Goal: Task Accomplishment & Management: Complete application form

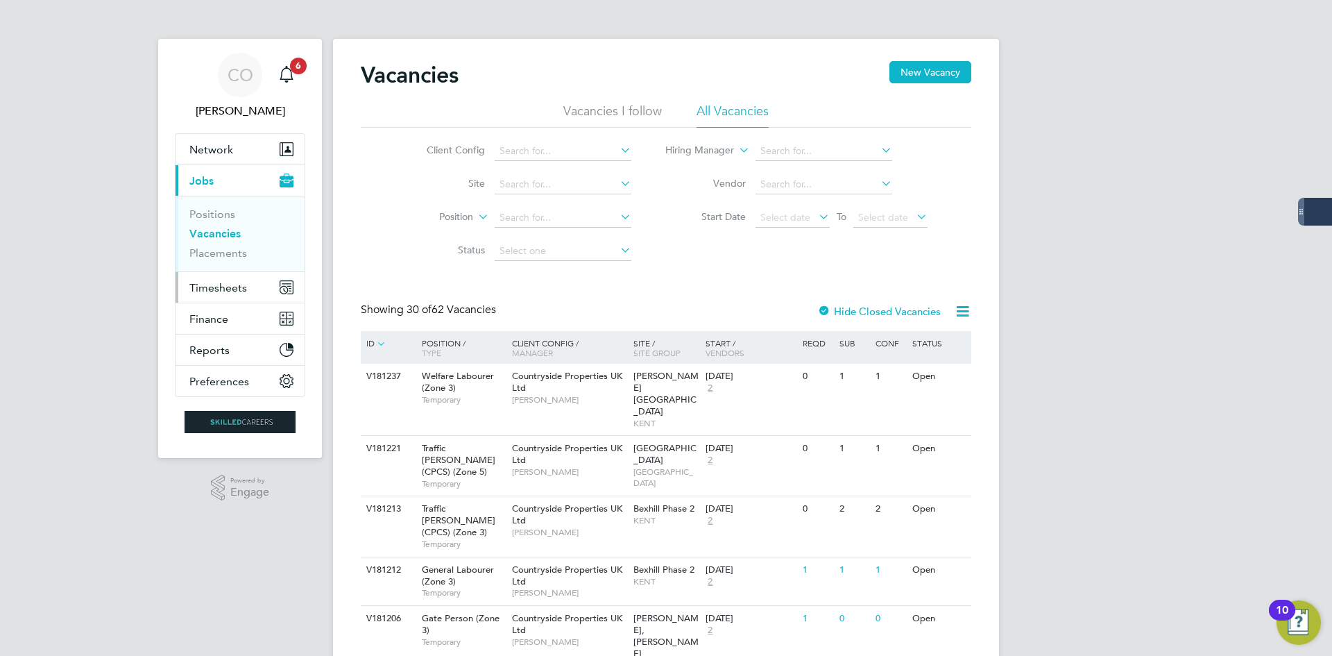
click at [205, 297] on button "Timesheets" at bounding box center [240, 287] width 129 height 31
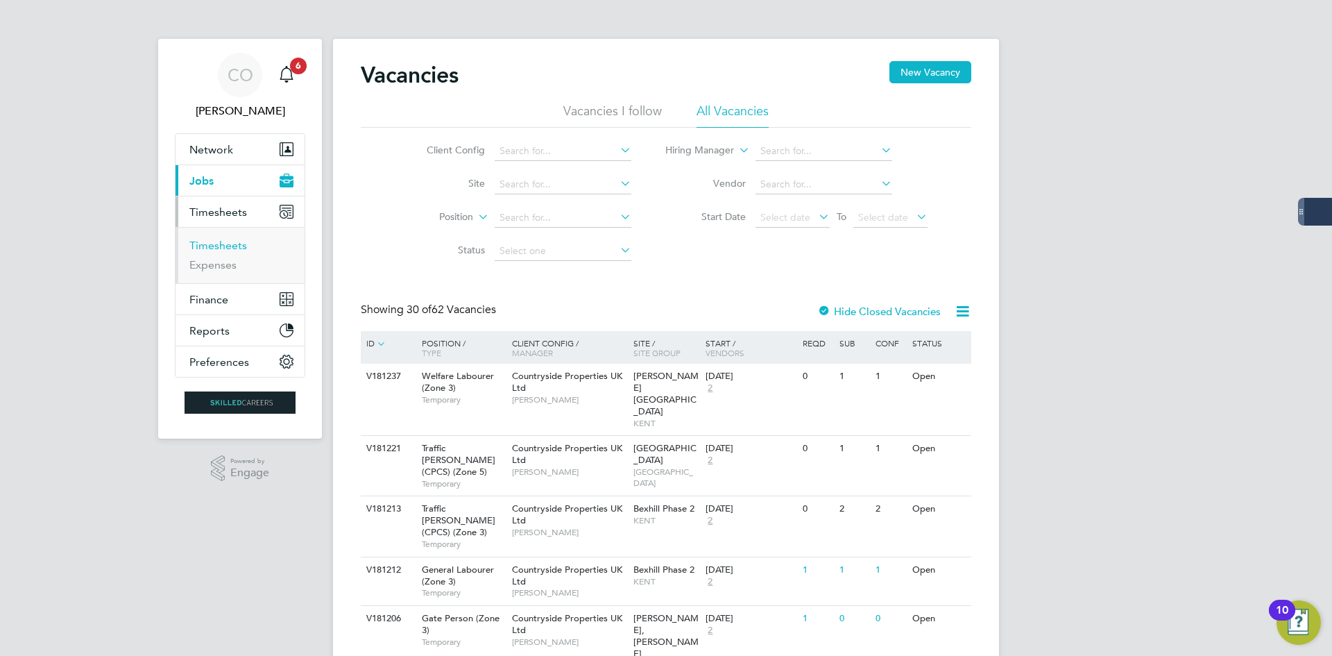
click at [210, 248] on link "Timesheets" at bounding box center [218, 245] width 58 height 13
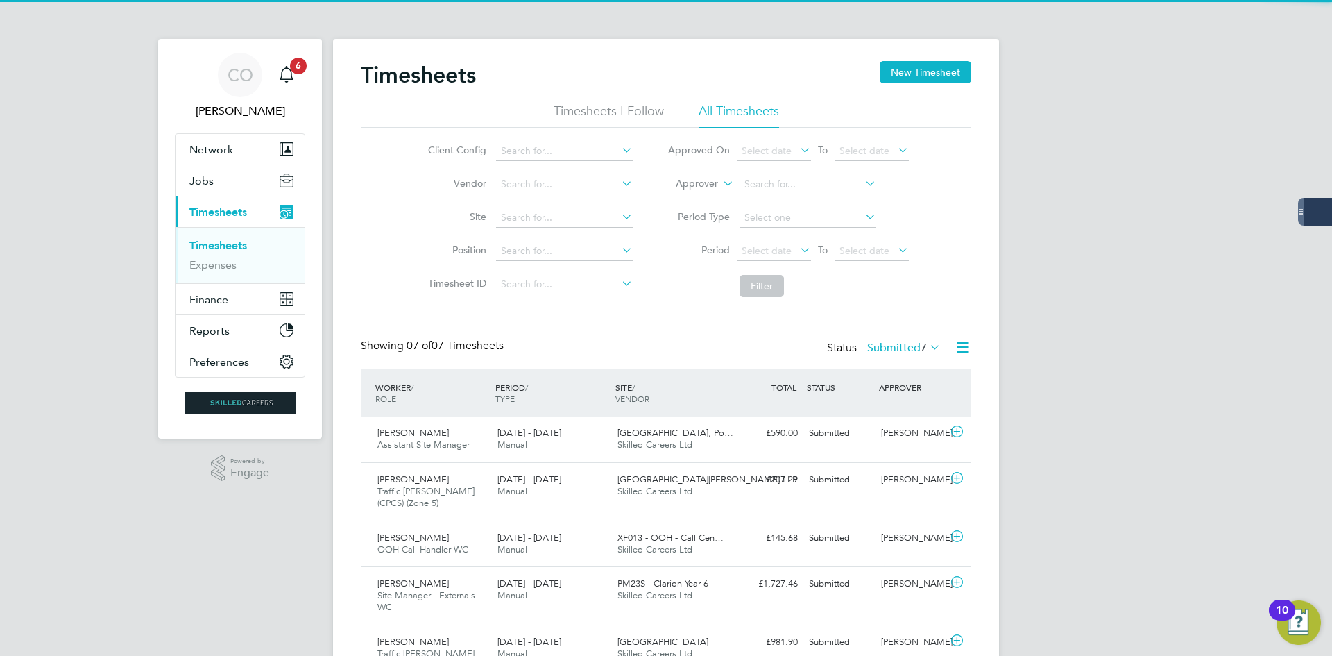
click at [894, 84] on div "Timesheets New Timesheet" at bounding box center [666, 82] width 611 height 42
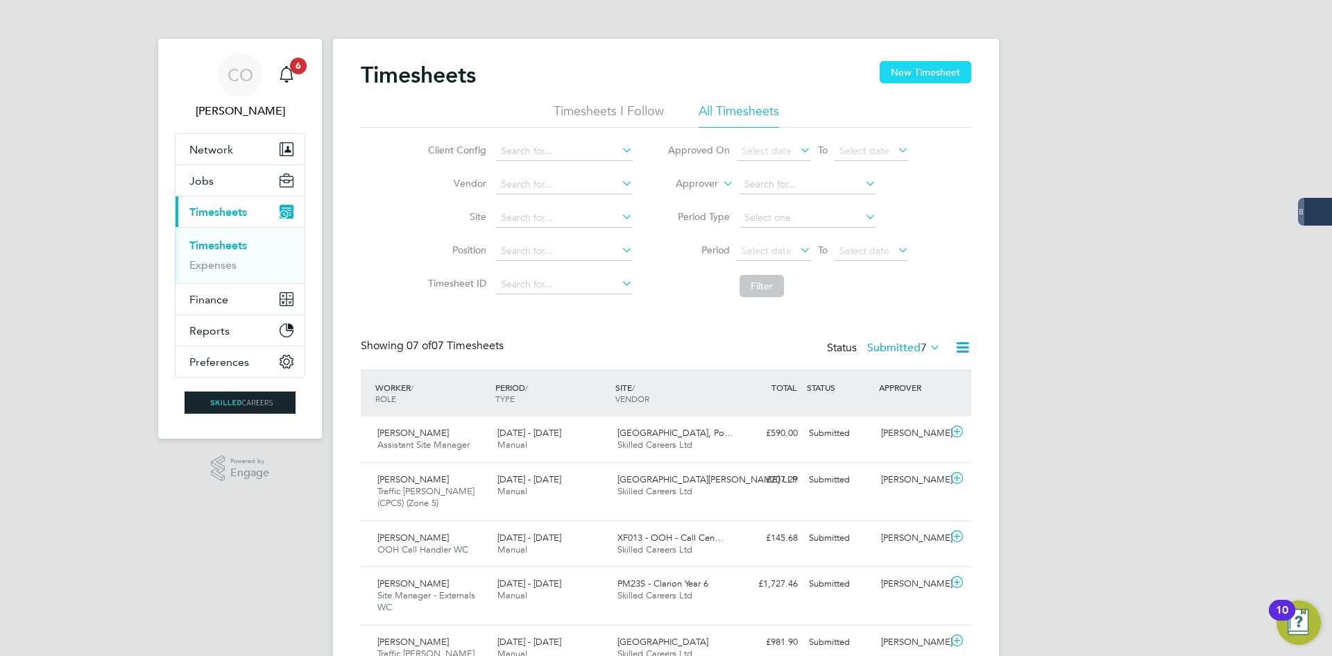
click at [899, 74] on button "New Timesheet" at bounding box center [926, 72] width 92 height 22
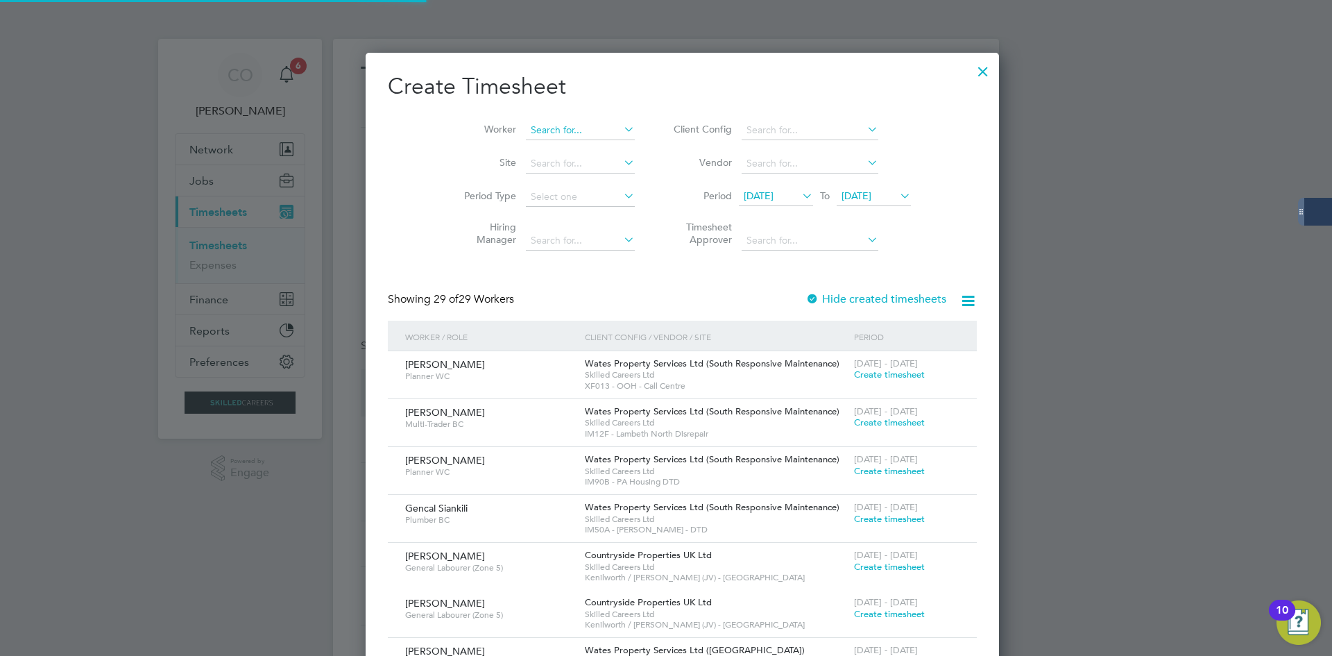
click at [526, 131] on input at bounding box center [580, 130] width 109 height 19
click at [578, 149] on li "[PERSON_NAME] way" at bounding box center [571, 148] width 126 height 19
type input "[PERSON_NAME]"
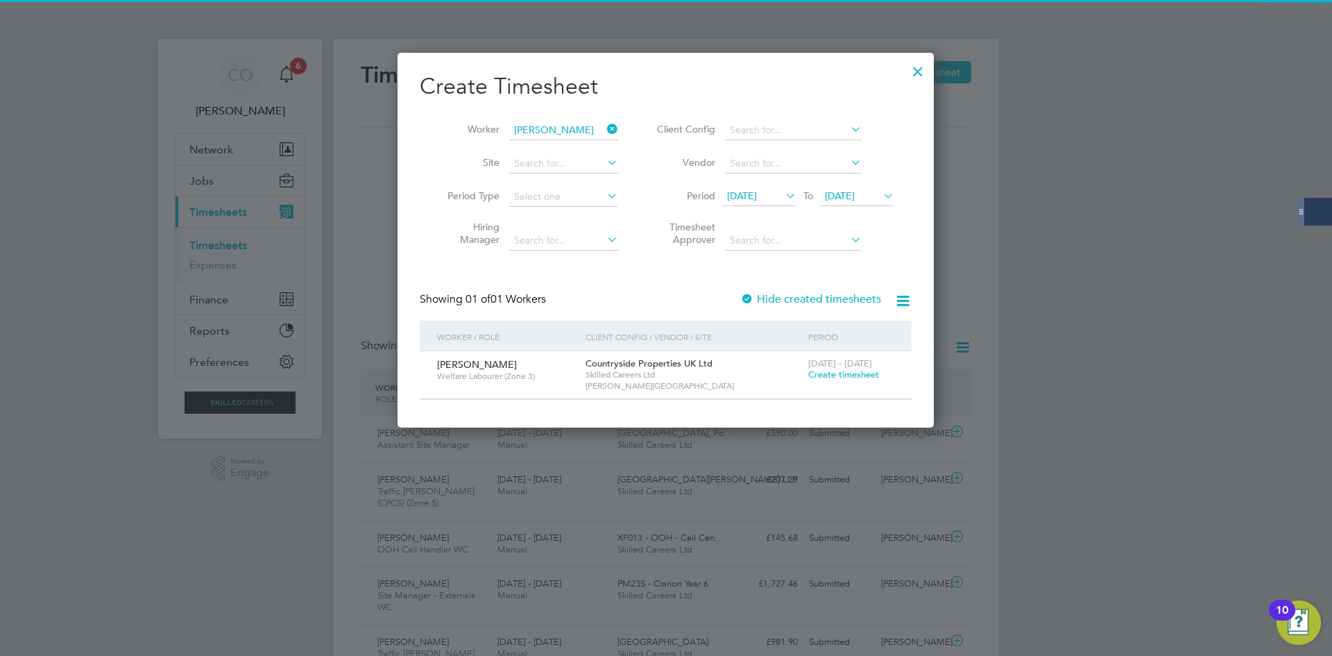
click at [806, 294] on label "Hide created timesheets" at bounding box center [810, 299] width 141 height 14
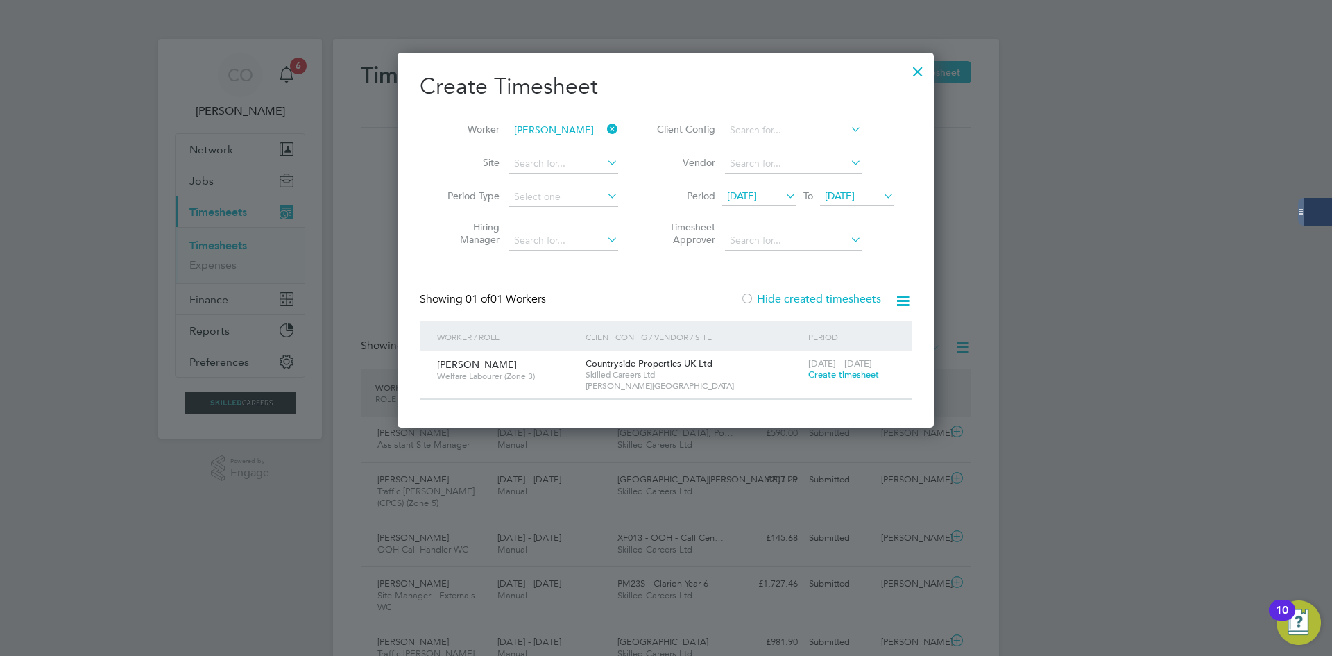
click at [806, 294] on label "Hide created timesheets" at bounding box center [810, 299] width 141 height 14
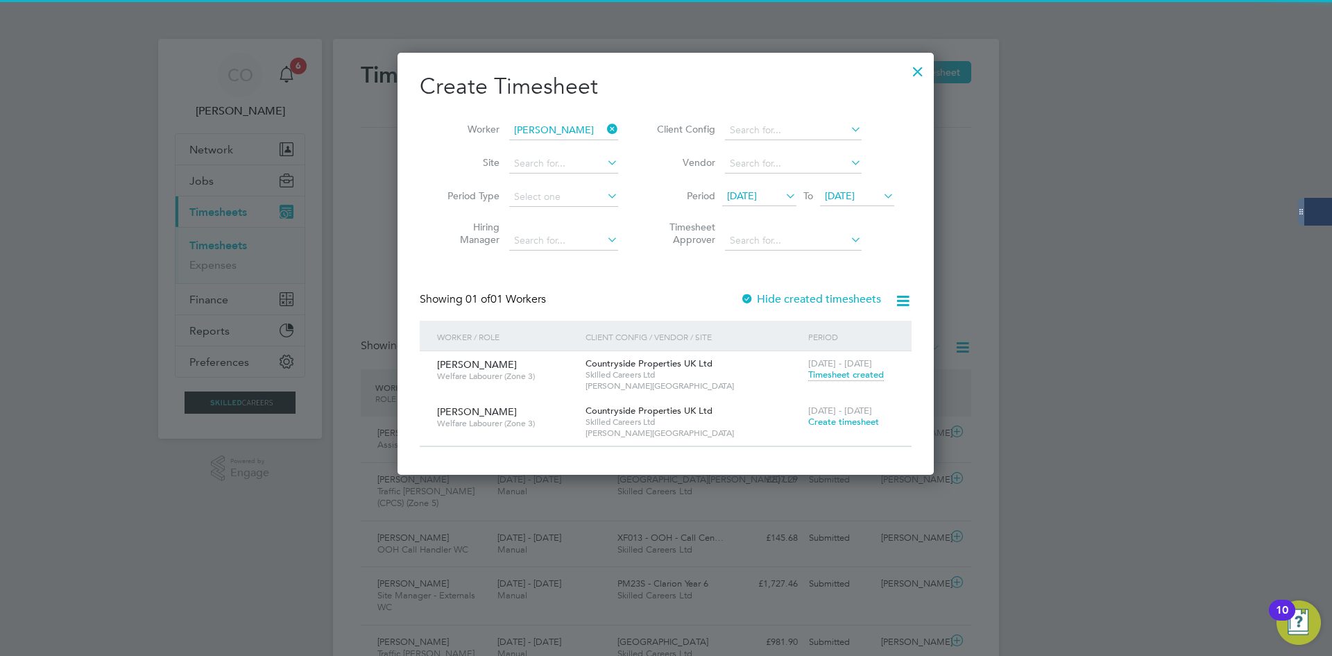
click at [851, 428] on div "[DATE] - [DATE] Create timesheet" at bounding box center [851, 416] width 93 height 37
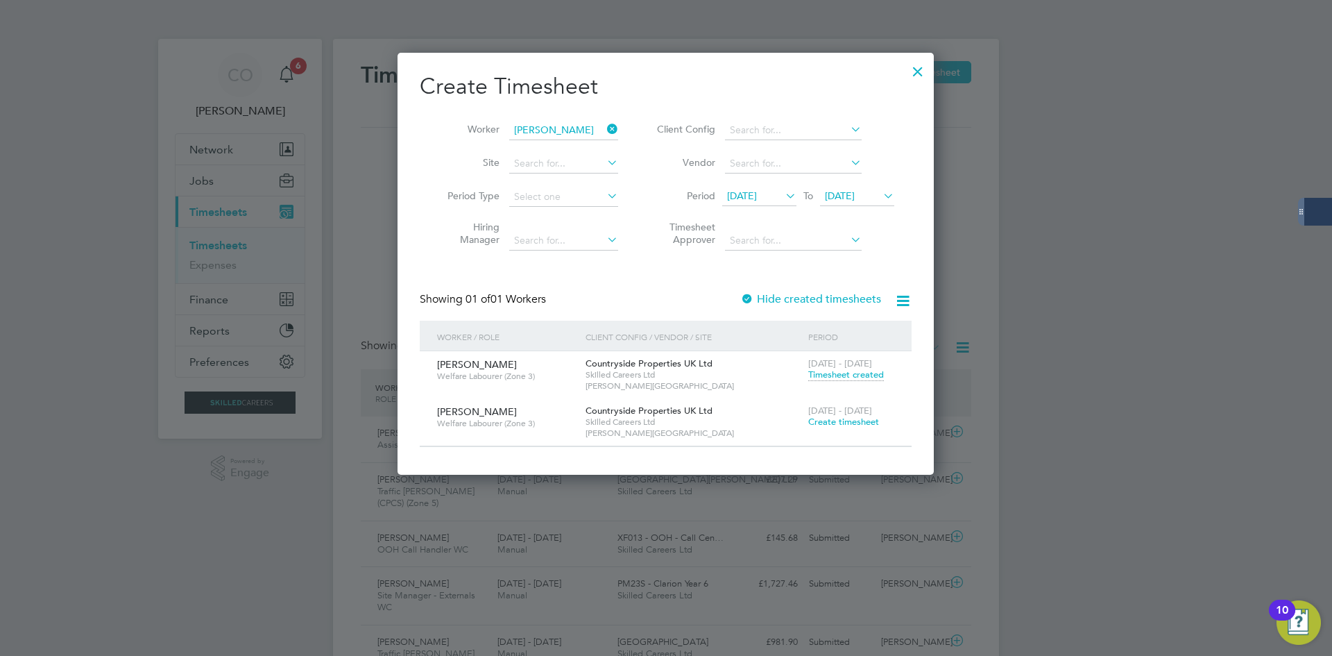
click at [838, 413] on span "[DATE] - [DATE]" at bounding box center [841, 411] width 64 height 12
click at [837, 421] on span "Create timesheet" at bounding box center [844, 422] width 71 height 12
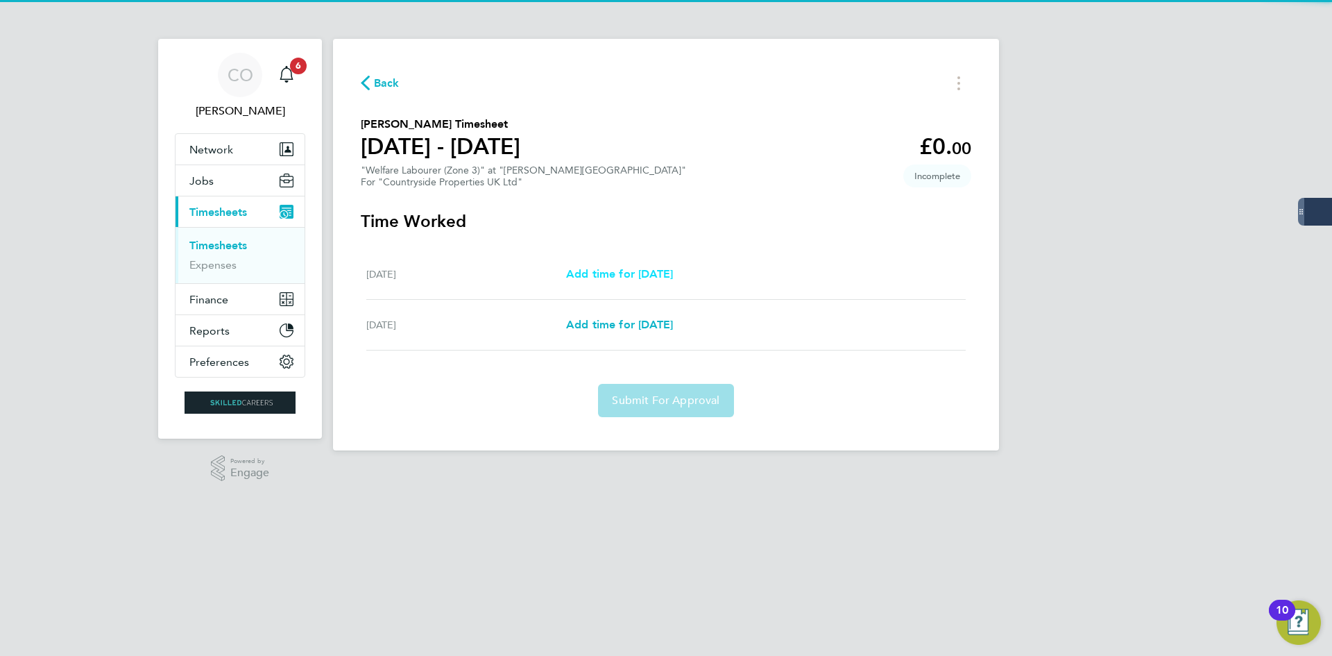
click at [603, 276] on span "Add time for [DATE]" at bounding box center [619, 273] width 107 height 13
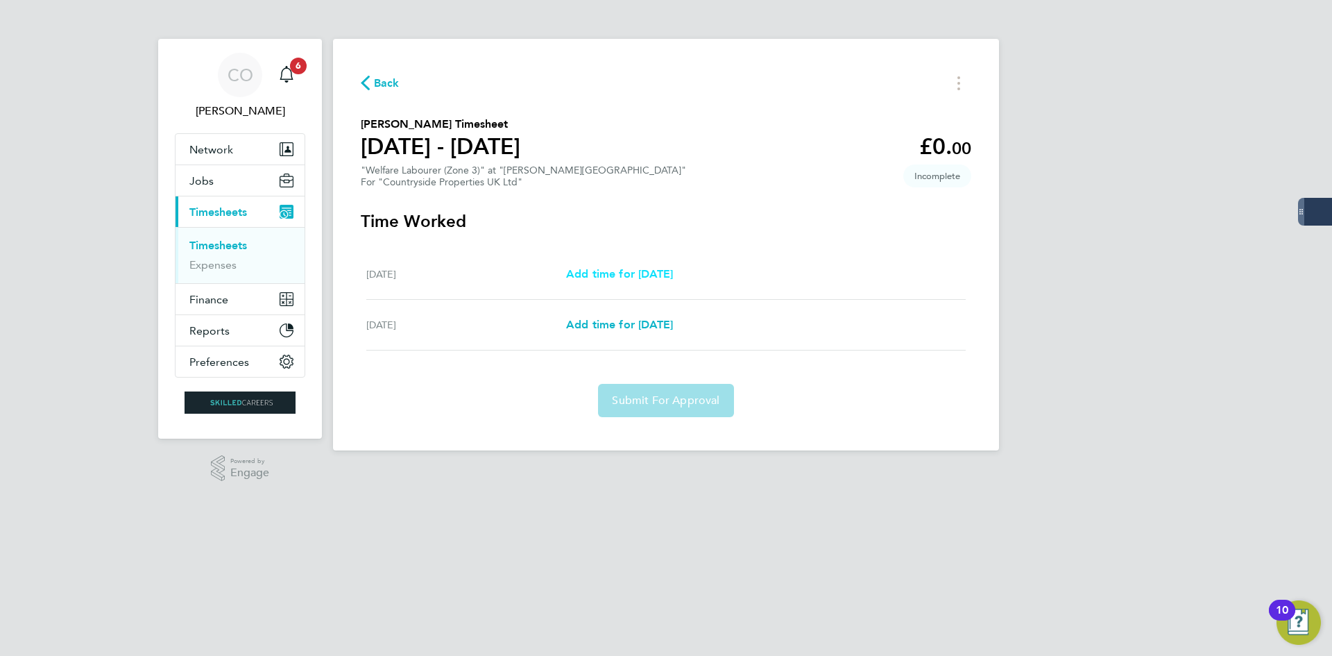
select select "30"
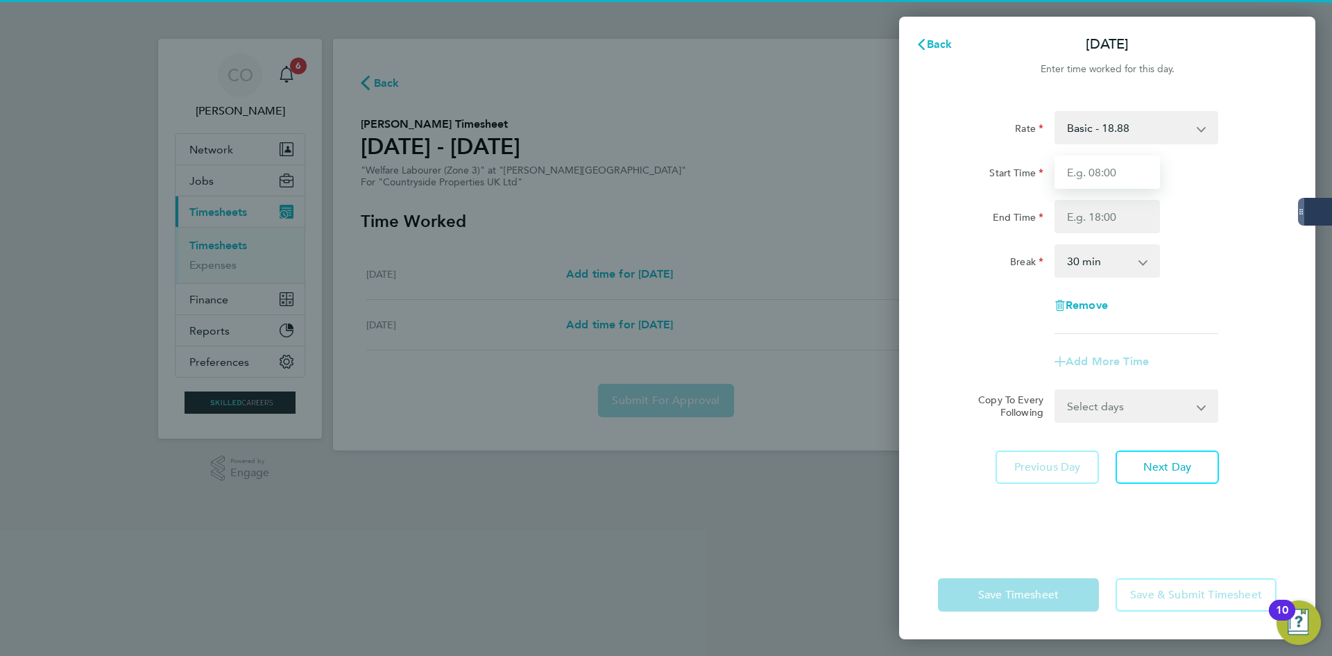
click at [1097, 188] on input "Start Time" at bounding box center [1107, 171] width 105 height 33
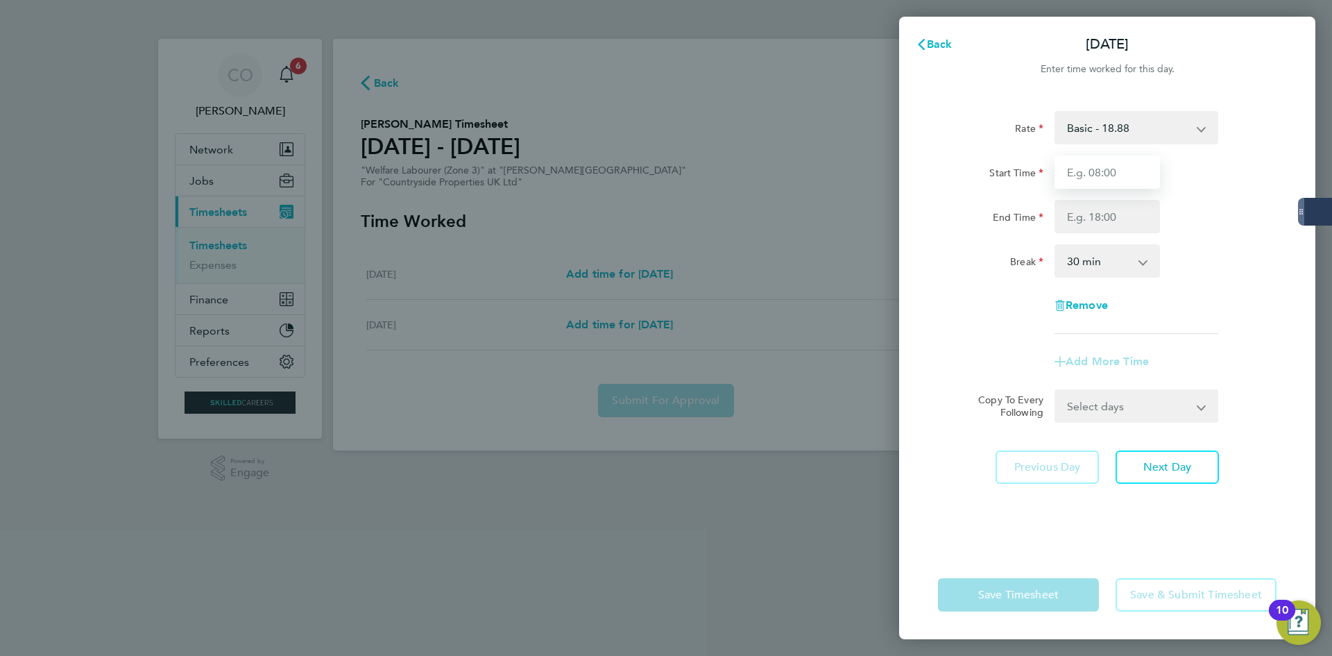
type input "10:00"
click at [1085, 215] on input "End Time" at bounding box center [1107, 216] width 105 height 33
type input "14:00"
click at [963, 305] on div "Rate Basic - 18.88 Start Time 10:00 End Time 14:00 Break 0 min 15 min 30 min 45…" at bounding box center [1107, 222] width 339 height 223
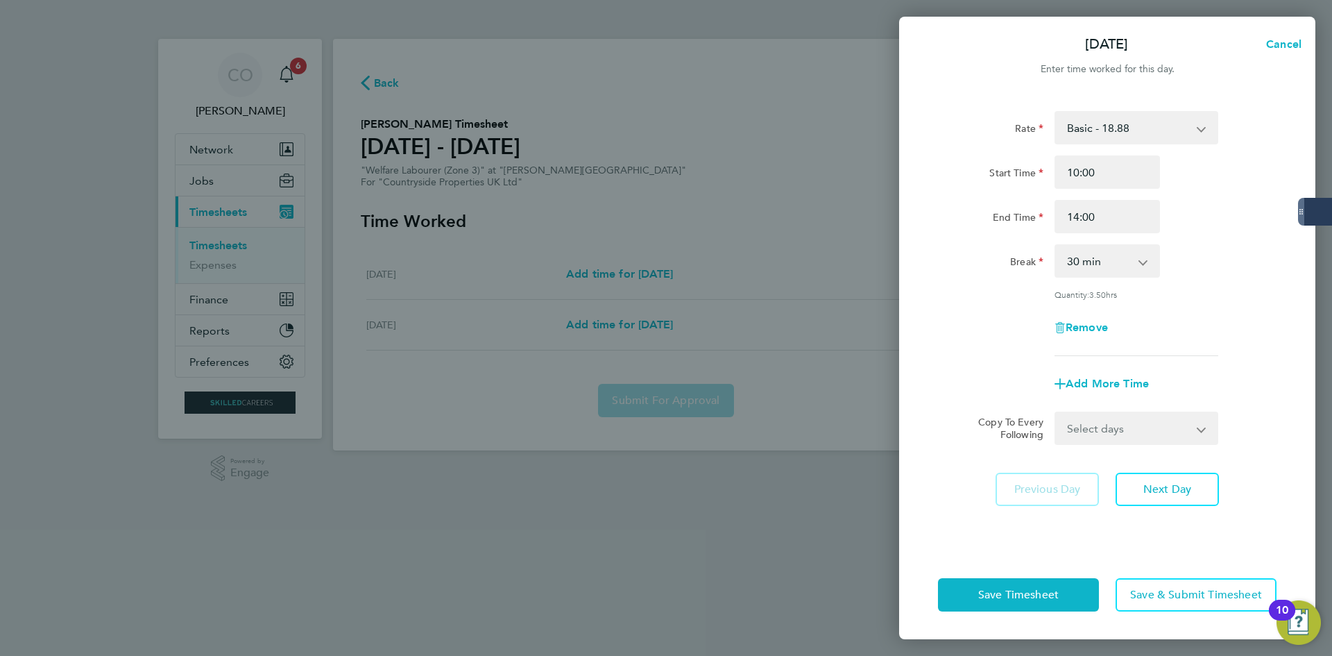
click at [1094, 264] on select "0 min 15 min 30 min 45 min 60 min 75 min 90 min" at bounding box center [1099, 261] width 86 height 31
select select "0"
click at [1056, 246] on select "0 min 15 min 30 min 45 min 60 min 75 min 90 min" at bounding box center [1099, 261] width 86 height 31
click at [1119, 427] on select "Select days [DATE]" at bounding box center [1129, 428] width 146 height 31
select select "TUE"
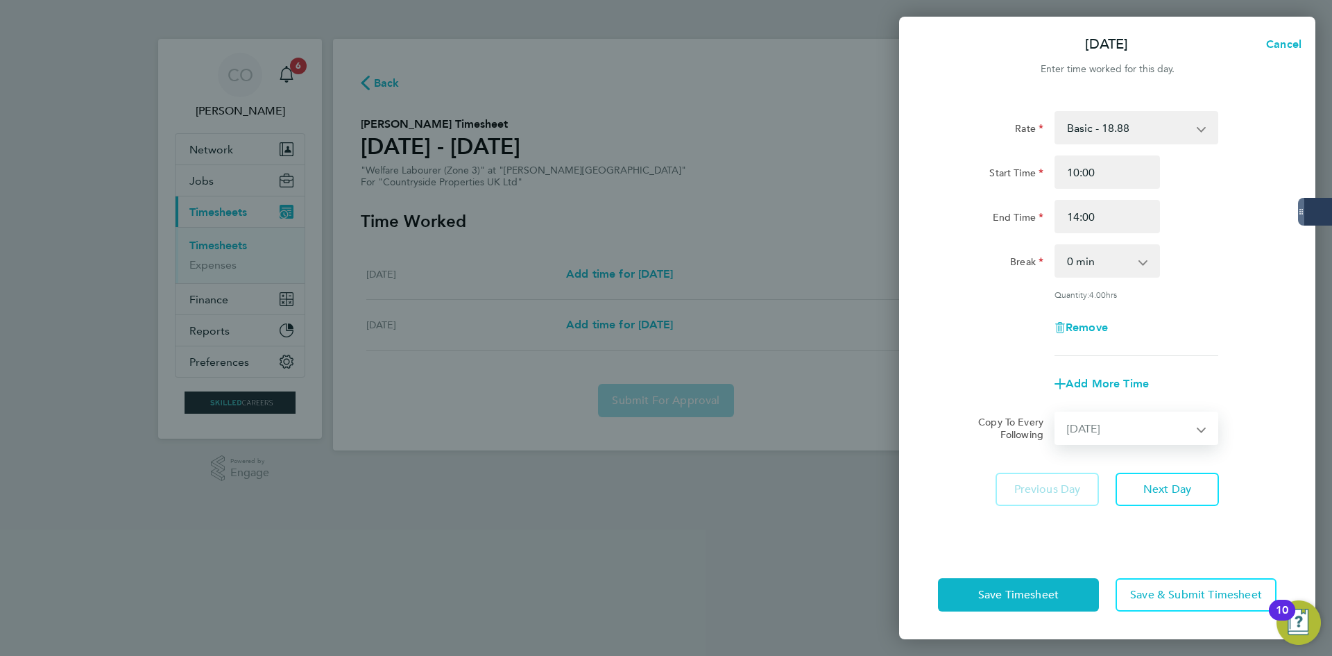
click at [1056, 413] on select "Select days [DATE]" at bounding box center [1129, 428] width 146 height 31
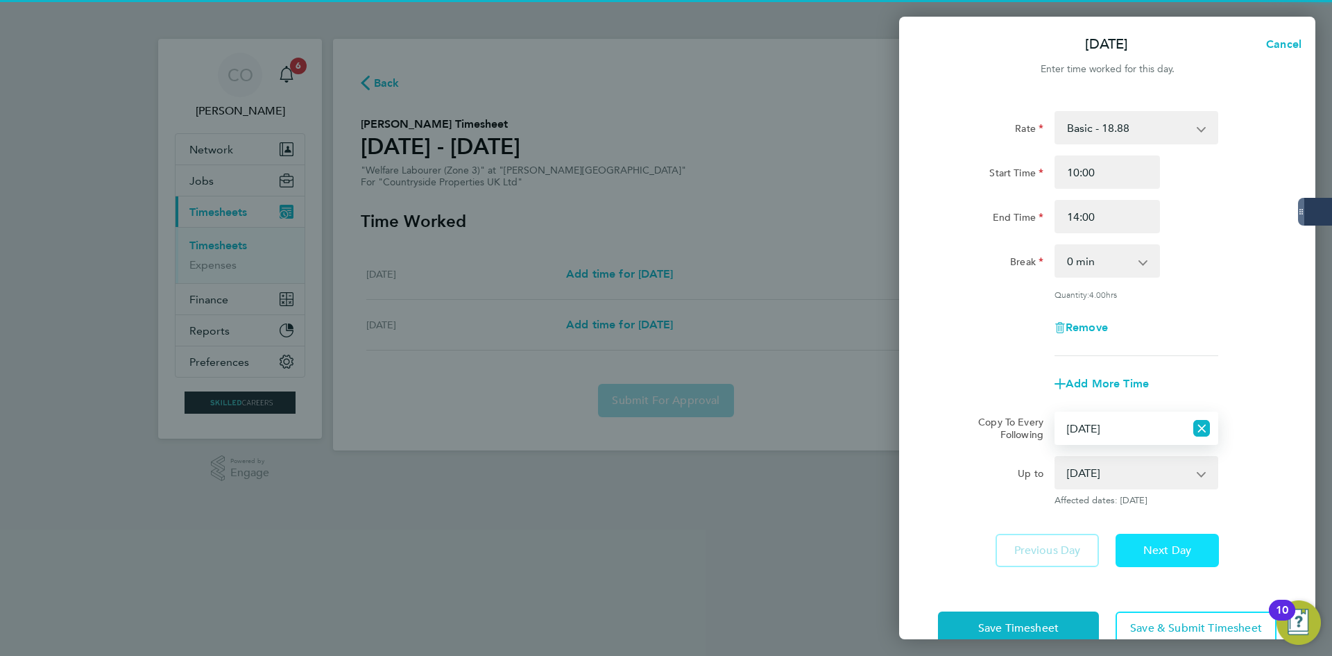
click at [1154, 536] on button "Next Day" at bounding box center [1167, 550] width 103 height 33
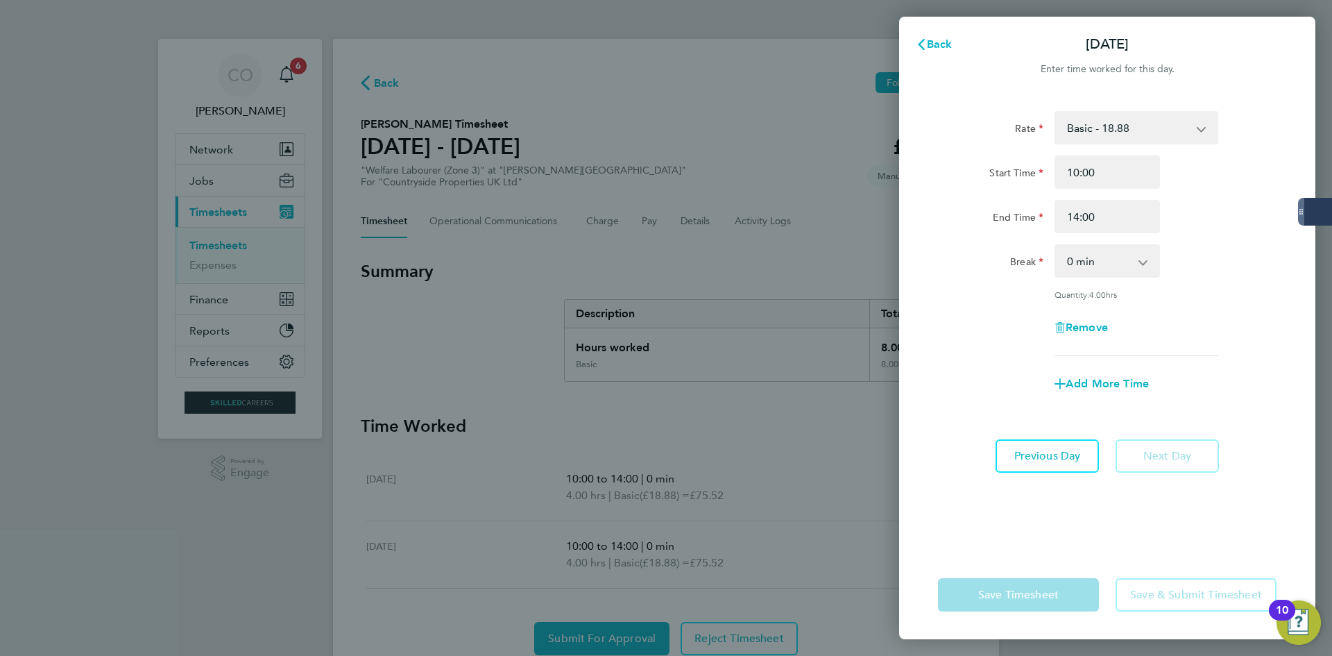
click at [945, 61] on div "Enter time worked for this day." at bounding box center [1107, 69] width 416 height 17
click at [949, 45] on span "Back" at bounding box center [940, 43] width 26 height 13
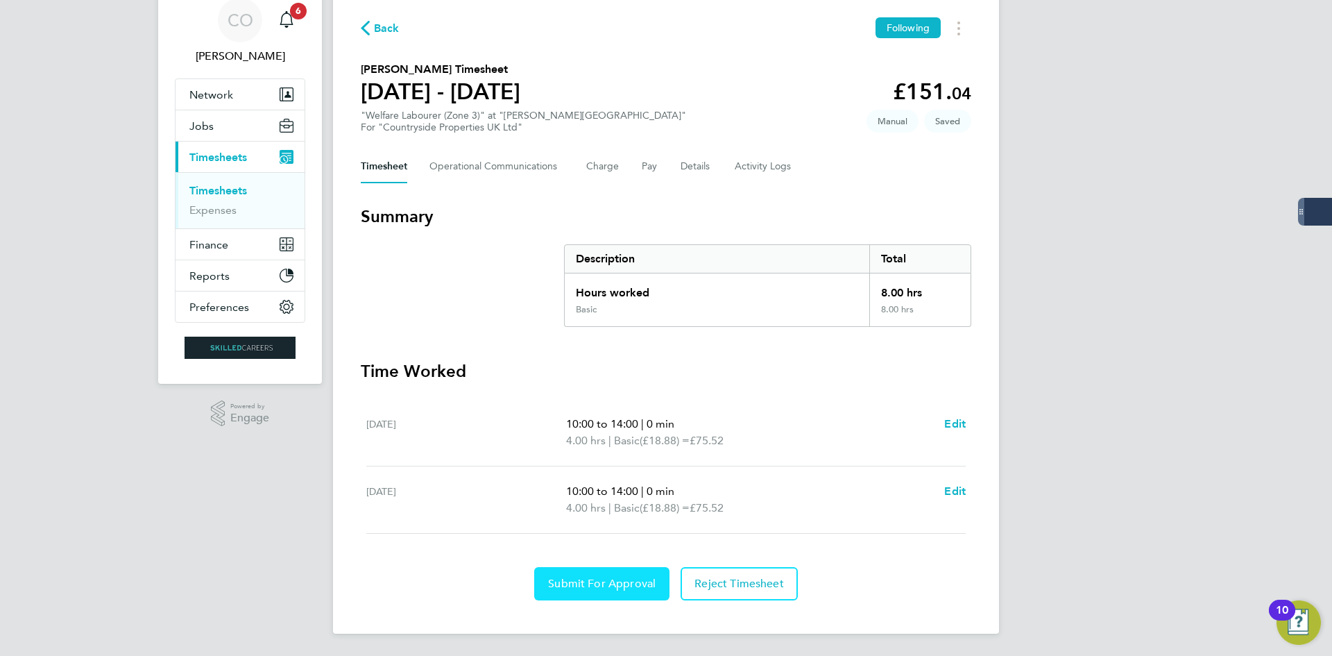
click at [616, 578] on span "Submit For Approval" at bounding box center [602, 584] width 108 height 14
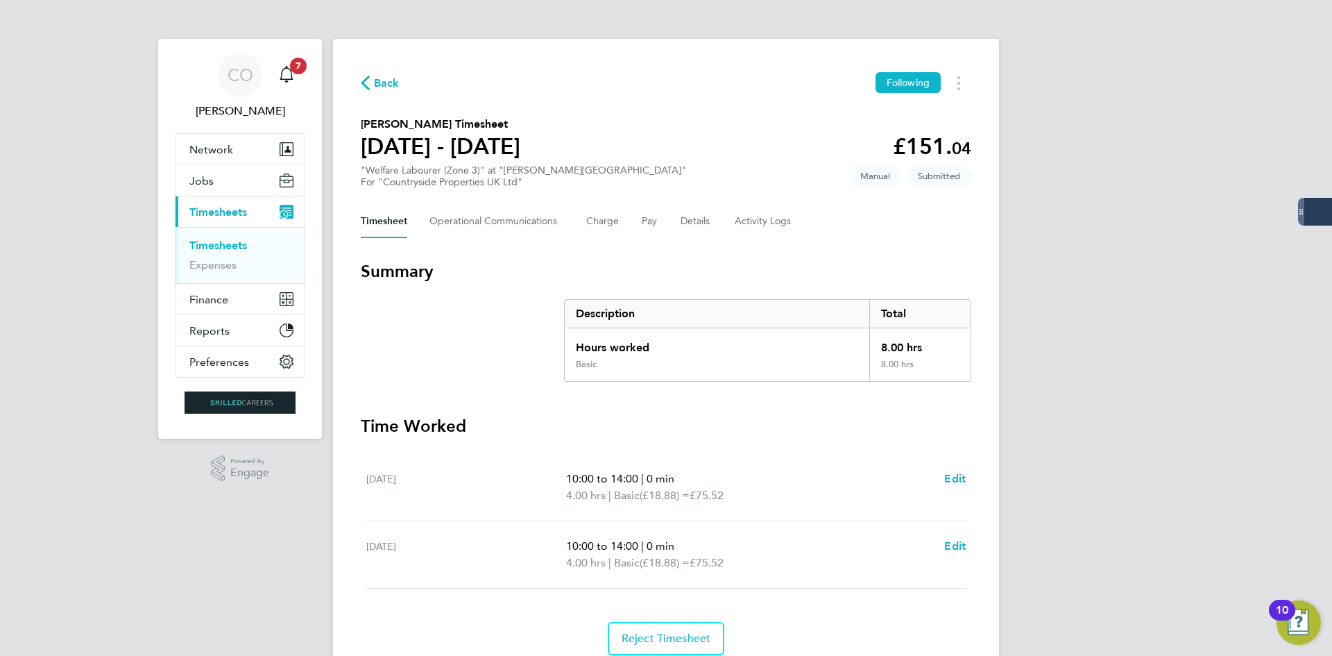
click at [379, 83] on span "Back" at bounding box center [387, 83] width 26 height 17
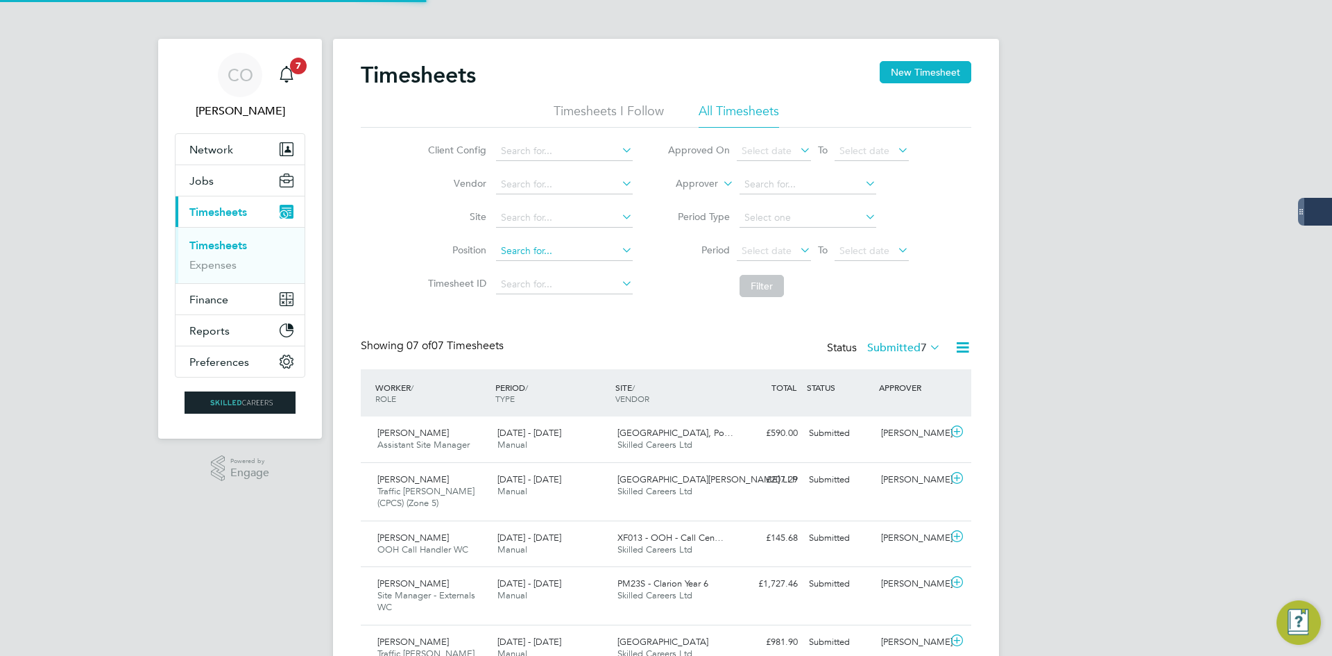
scroll to position [7, 7]
click at [923, 70] on button "New Timesheet" at bounding box center [926, 72] width 92 height 22
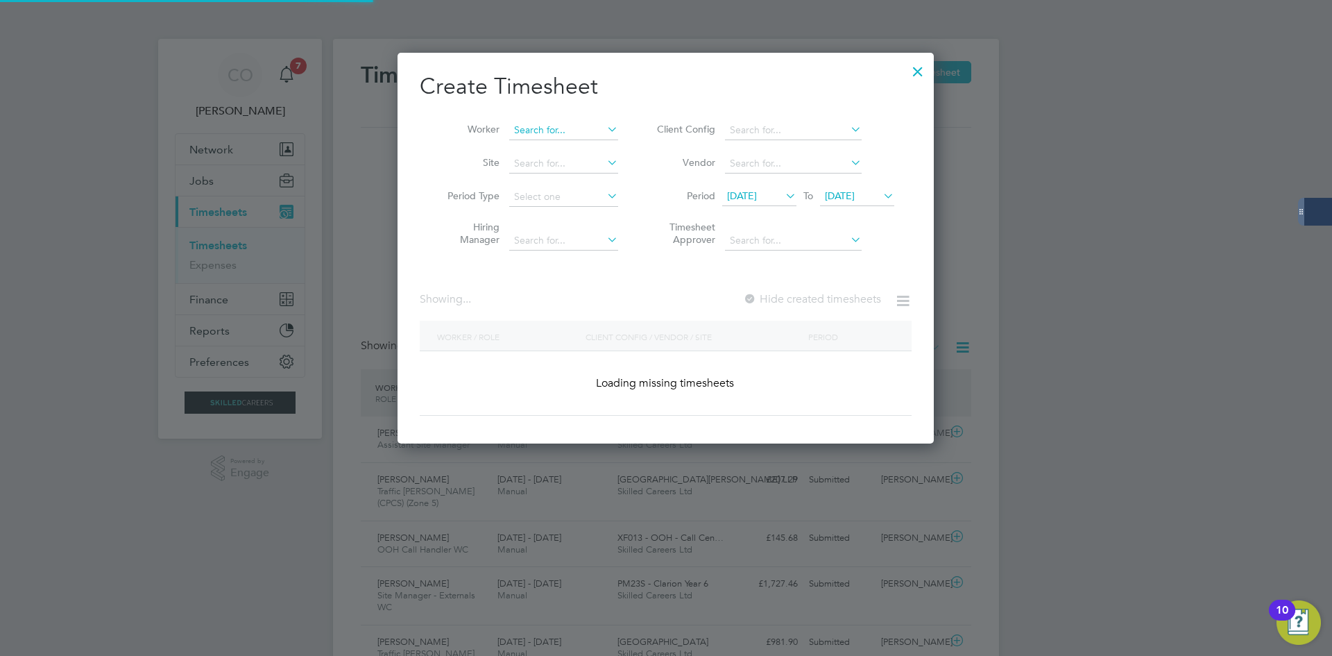
scroll to position [71, 7]
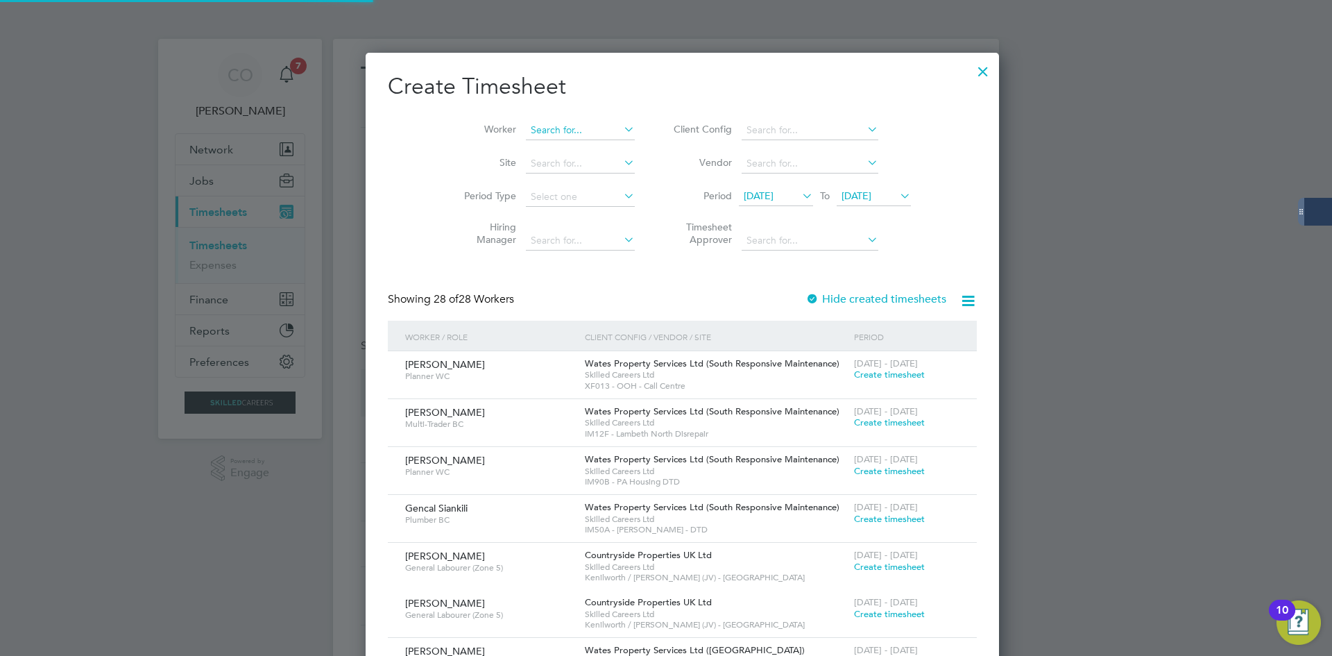
click at [543, 128] on input at bounding box center [580, 130] width 109 height 19
type input "[PERSON_NAME]"
click at [545, 158] on div "Timesheets New Timesheet Timesheets I Follow All Timesheets Client Config Vendo…" at bounding box center [666, 421] width 666 height 765
click at [548, 141] on li "Worker" at bounding box center [545, 130] width 216 height 33
click at [566, 128] on input at bounding box center [580, 130] width 109 height 19
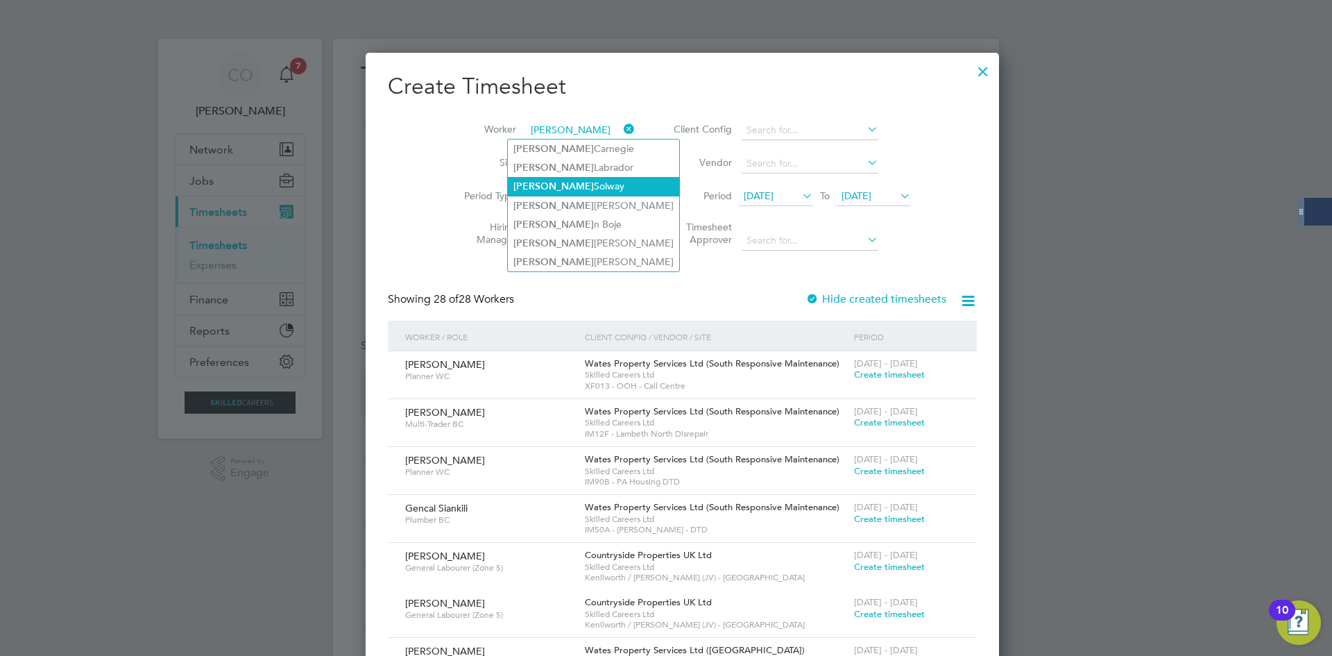
click at [544, 188] on li "[PERSON_NAME]" at bounding box center [593, 186] width 171 height 19
type input "[PERSON_NAME]"
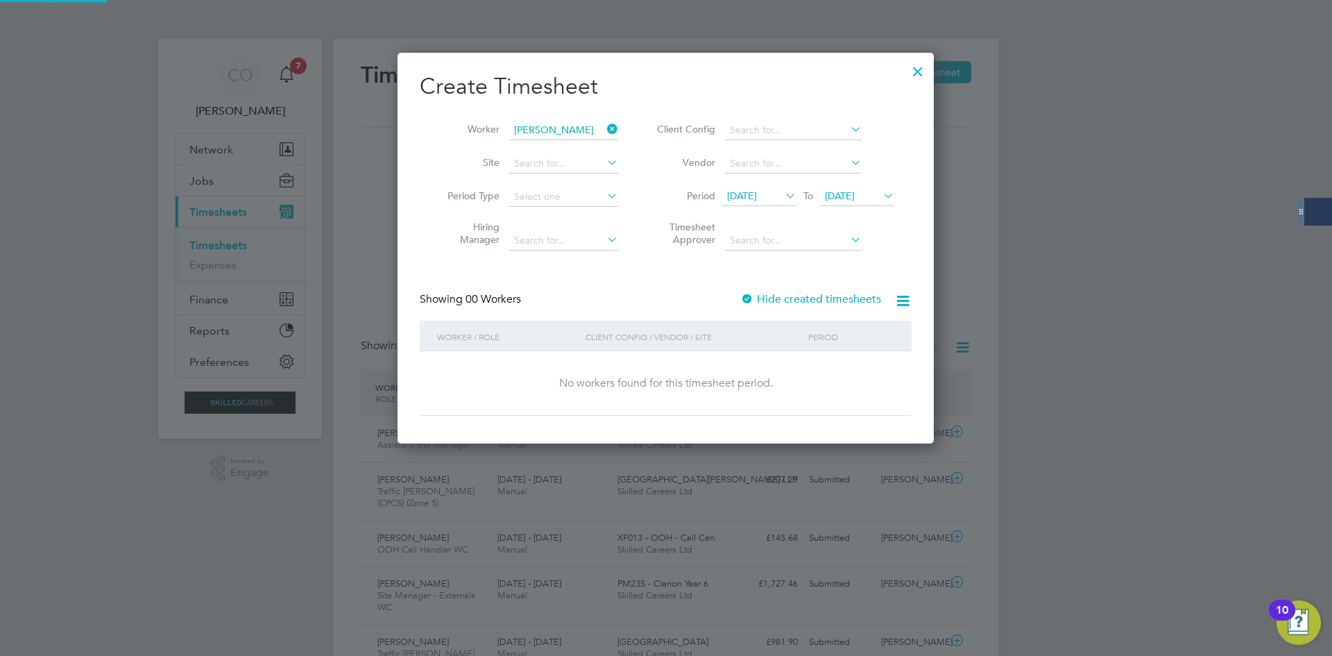
click at [796, 289] on div "Create Timesheet Worker [PERSON_NAME] Site Period Type Hiring Manager Client Co…" at bounding box center [666, 244] width 492 height 344
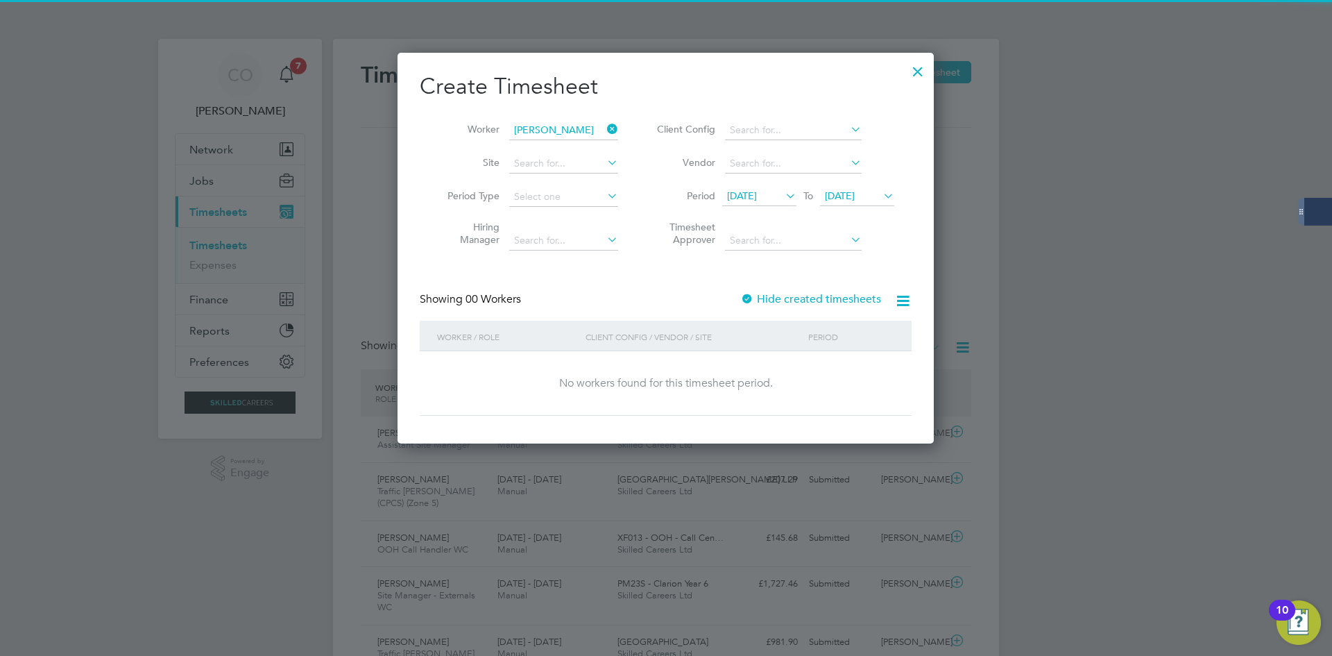
click at [799, 302] on label "Hide created timesheets" at bounding box center [810, 299] width 141 height 14
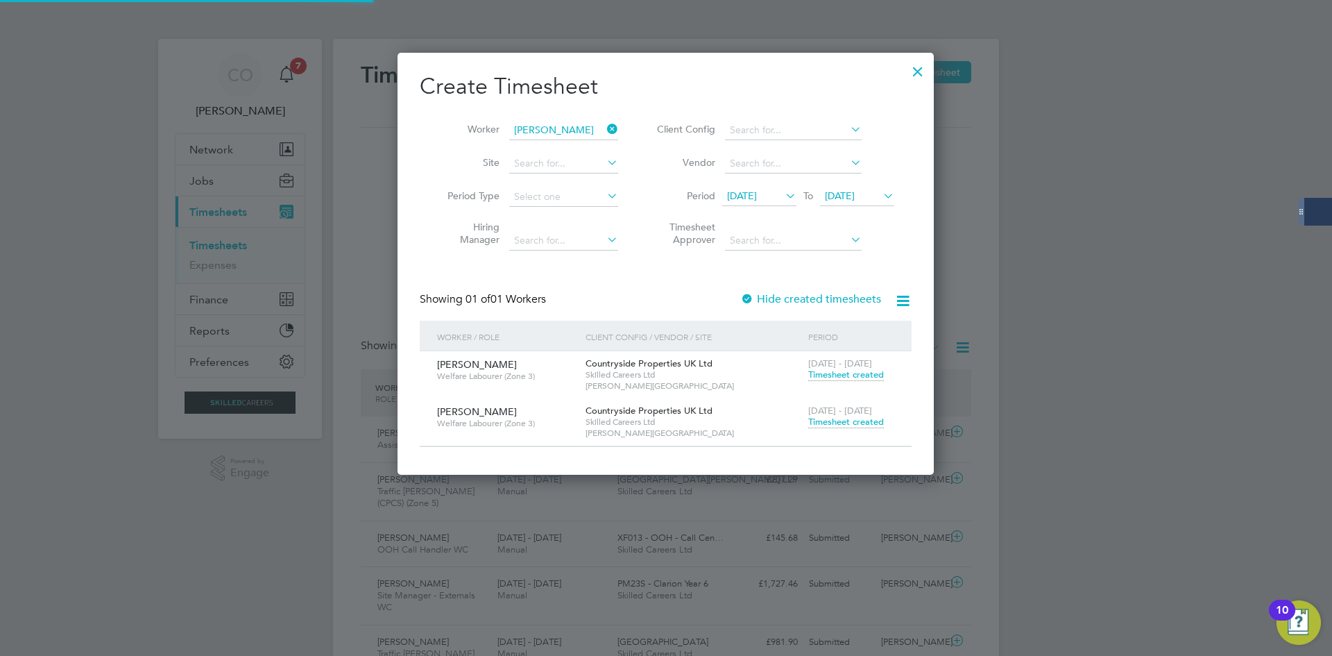
click at [836, 428] on div "[DATE] - [DATE] Timesheet created" at bounding box center [851, 416] width 93 height 37
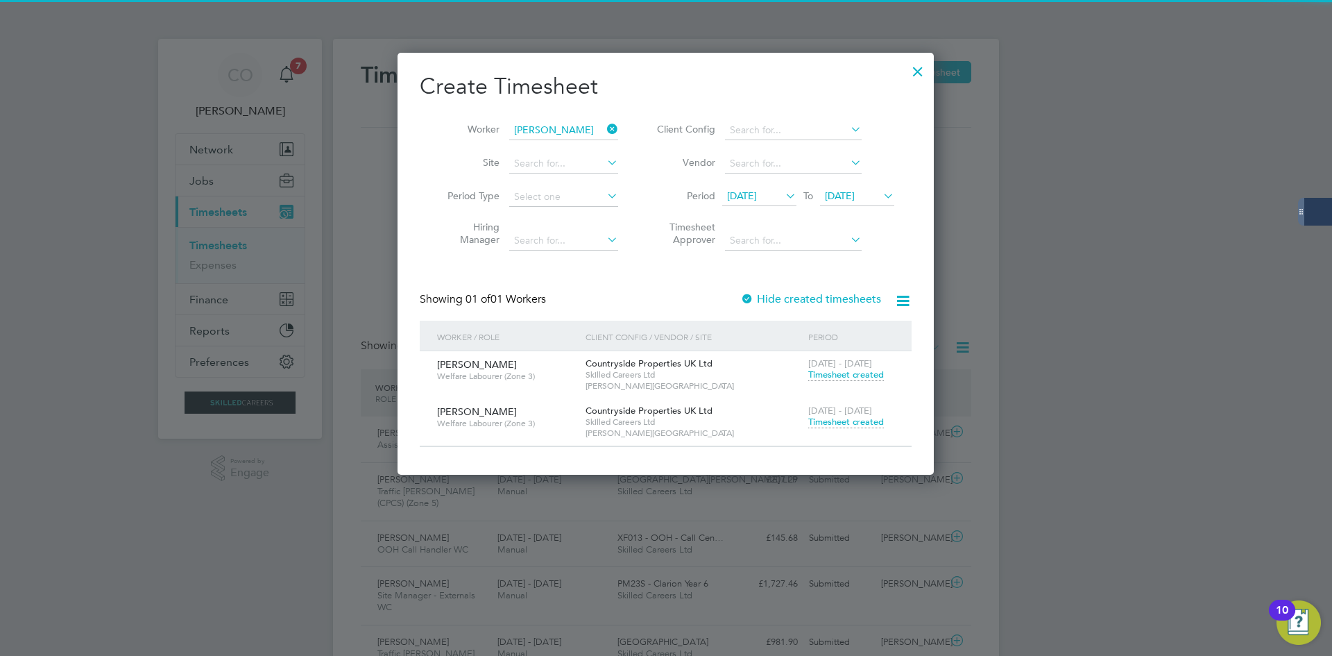
click at [835, 422] on span "Timesheet created" at bounding box center [847, 422] width 76 height 12
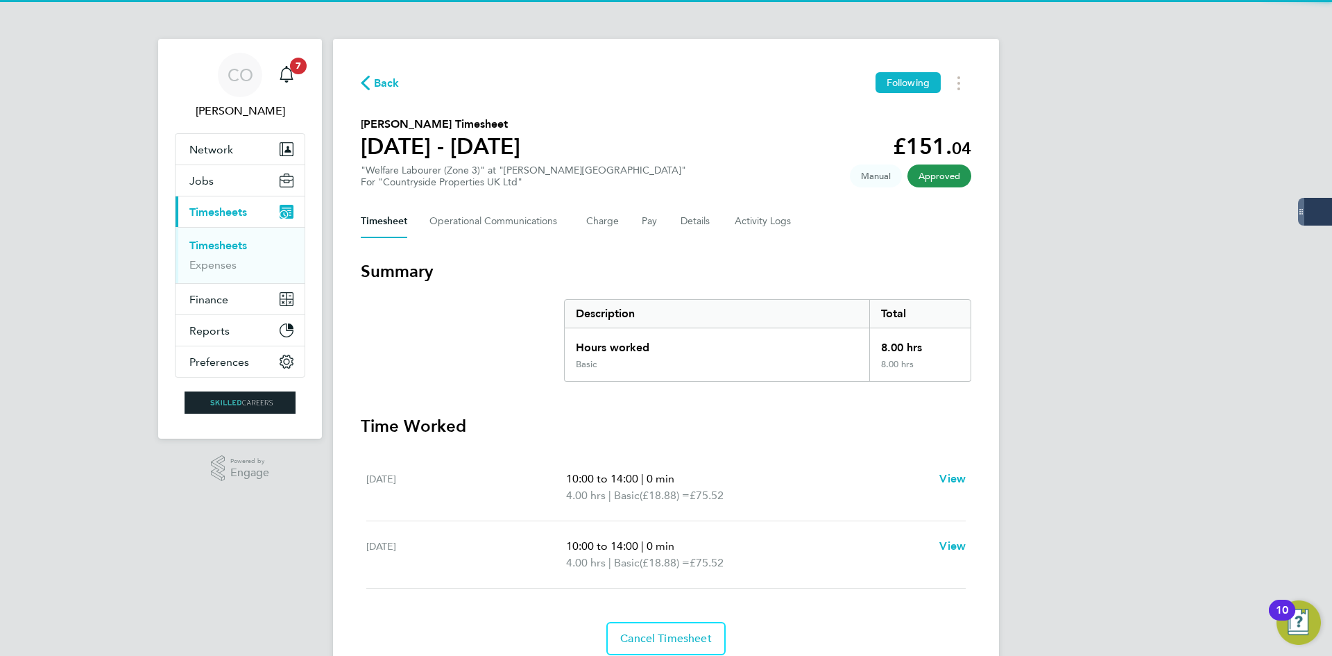
drag, startPoint x: 974, startPoint y: 78, endPoint x: 958, endPoint y: 90, distance: 19.4
click at [974, 78] on div "Back Following [PERSON_NAME] Timesheet [DATE] - [DATE] £151. 04 "Welfare Labour…" at bounding box center [666, 364] width 666 height 650
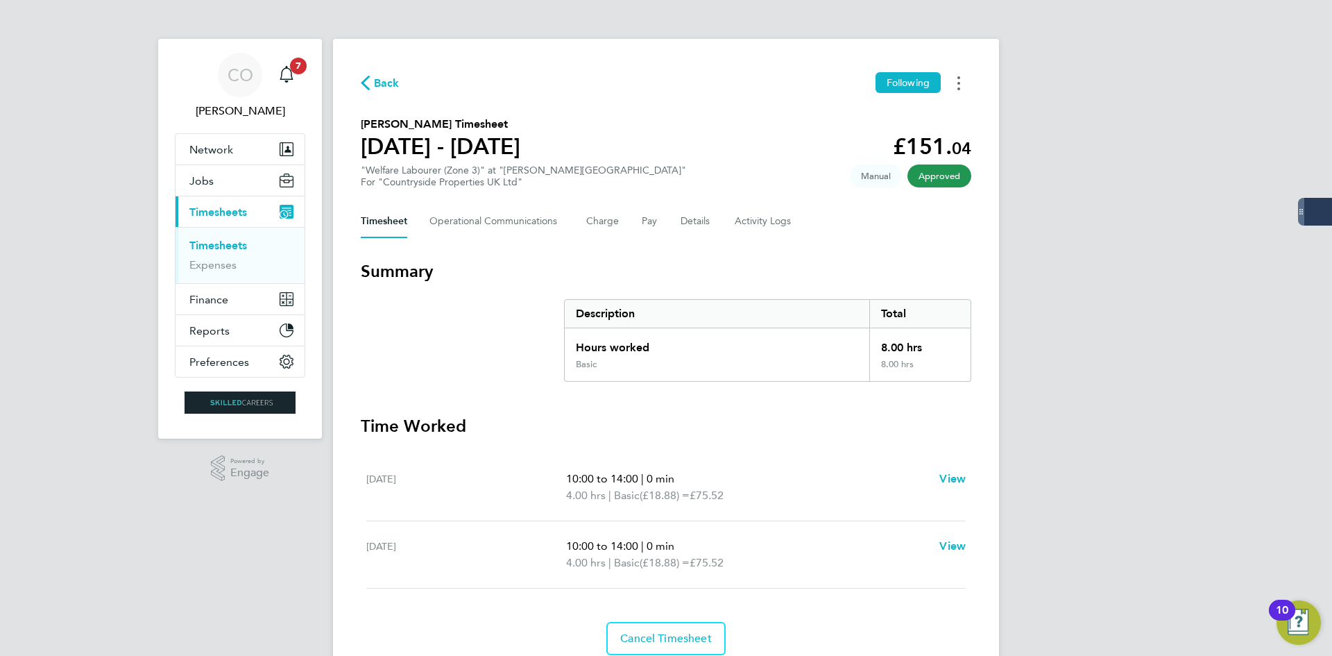
click at [958, 90] on icon "Timesheets Menu" at bounding box center [959, 83] width 3 height 14
click at [927, 118] on link "Download timesheet" at bounding box center [888, 114] width 167 height 28
